Goal: Entertainment & Leisure: Consume media (video, audio)

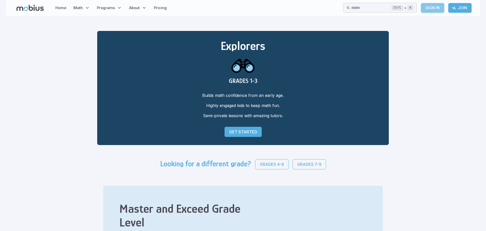
click at [431, 7] on link "Sign In" at bounding box center [432, 8] width 23 height 10
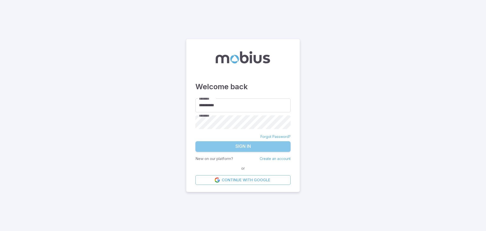
click at [235, 145] on button "Sign In" at bounding box center [242, 146] width 95 height 11
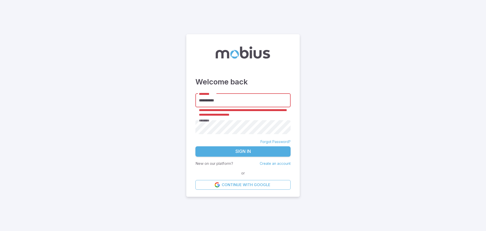
click at [224, 102] on input "**********" at bounding box center [242, 100] width 95 height 14
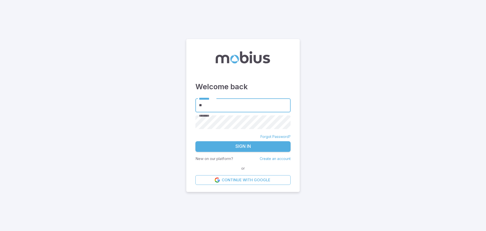
type input "*"
type input "**********"
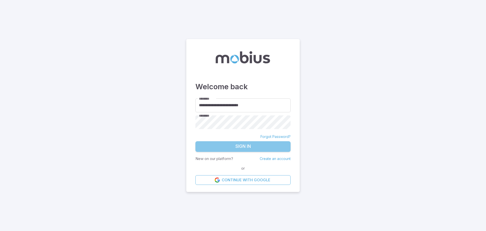
click at [255, 144] on button "Sign In" at bounding box center [242, 146] width 95 height 11
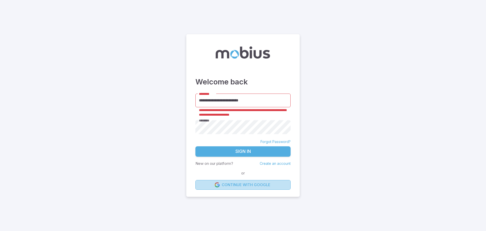
click at [251, 183] on link "Continue with Google" at bounding box center [242, 185] width 95 height 10
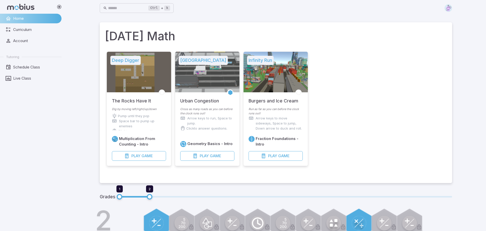
click at [135, 117] on p "Pump until they pop" at bounding box center [133, 115] width 31 height 5
click at [147, 155] on span "Game" at bounding box center [146, 156] width 11 height 6
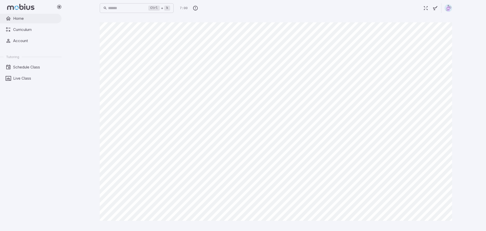
click at [20, 18] on span "Home" at bounding box center [35, 19] width 45 height 6
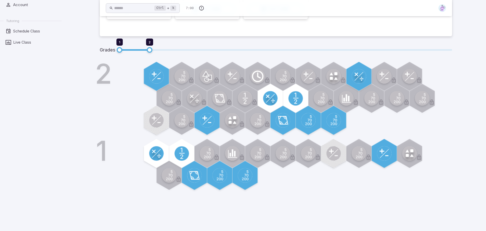
scroll to position [111, 0]
